Goal: Find specific page/section: Find specific page/section

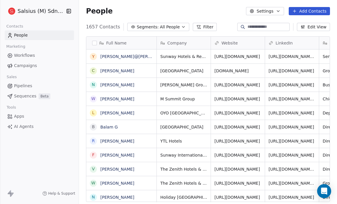
scroll to position [176, 254]
click at [181, 25] on icon "button" at bounding box center [183, 27] width 5 height 5
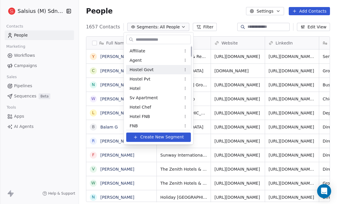
scroll to position [0, 0]
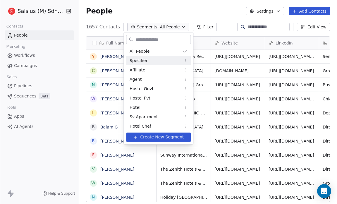
click at [153, 62] on div "Specifier" at bounding box center [158, 60] width 65 height 9
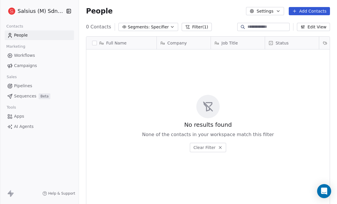
scroll to position [176, 254]
click at [171, 27] on icon "button" at bounding box center [172, 26] width 2 height 1
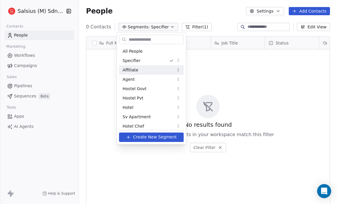
click at [151, 68] on div "Affiliate" at bounding box center [151, 69] width 65 height 9
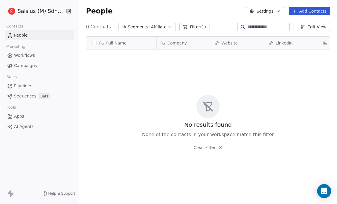
click at [161, 27] on span "Affiliate" at bounding box center [159, 27] width 16 height 6
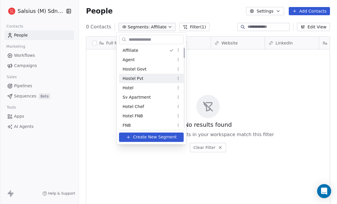
scroll to position [20, 0]
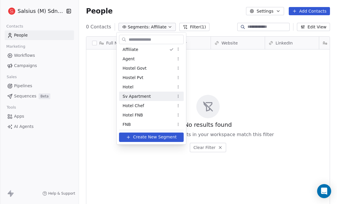
click at [146, 96] on span "Sv Apartment" at bounding box center [137, 96] width 28 height 6
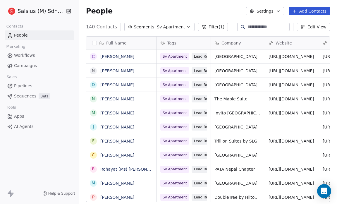
scroll to position [176, 254]
click at [170, 43] on span "Tags" at bounding box center [171, 43] width 9 height 6
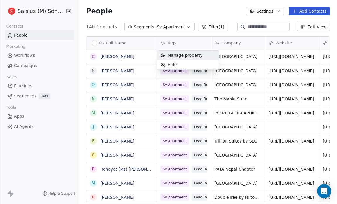
click at [181, 15] on html "Salsius (M) Sdn Bhd Contacts People Marketing Workflows Campaigns Sales Pipelin…" at bounding box center [168, 102] width 337 height 204
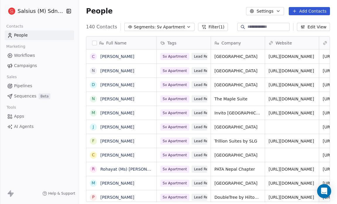
click at [206, 27] on button "Filter (1)" at bounding box center [213, 27] width 30 height 8
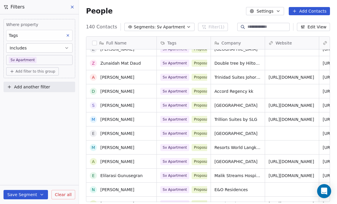
scroll to position [724, 0]
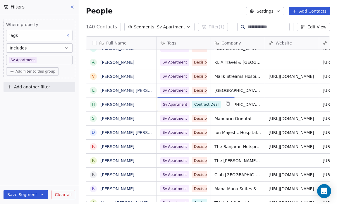
click at [197, 101] on span "Contract Deal" at bounding box center [206, 104] width 29 height 7
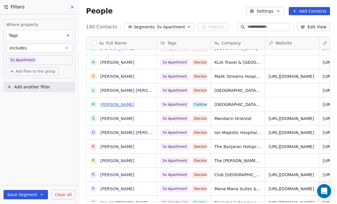
click at [116, 103] on link "[PERSON_NAME]" at bounding box center [117, 104] width 34 height 5
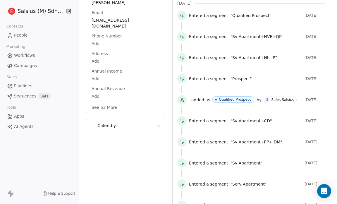
scroll to position [106, 0]
click at [158, 148] on icon "button" at bounding box center [158, 150] width 4 height 4
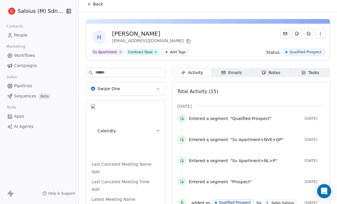
scroll to position [0, 0]
